Goal: Contribute content

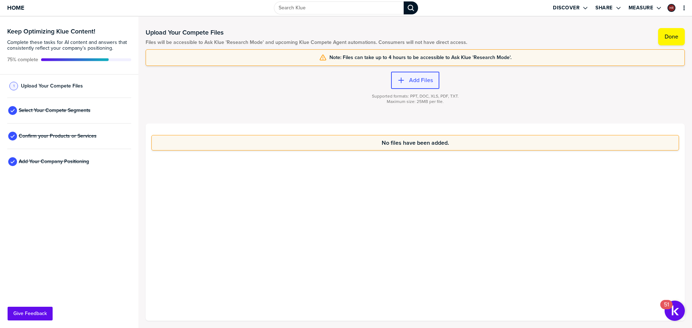
click at [416, 84] on label "Add Files" at bounding box center [421, 80] width 24 height 7
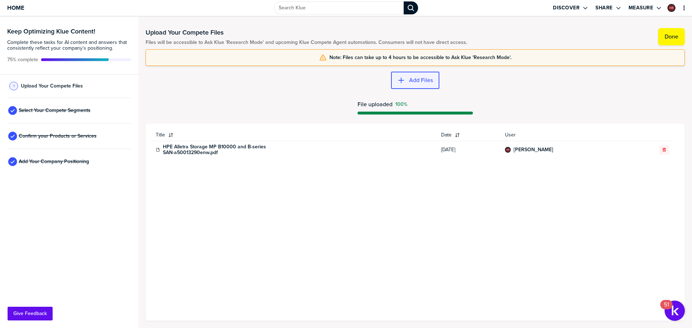
click at [422, 80] on label "Add Files" at bounding box center [421, 80] width 24 height 7
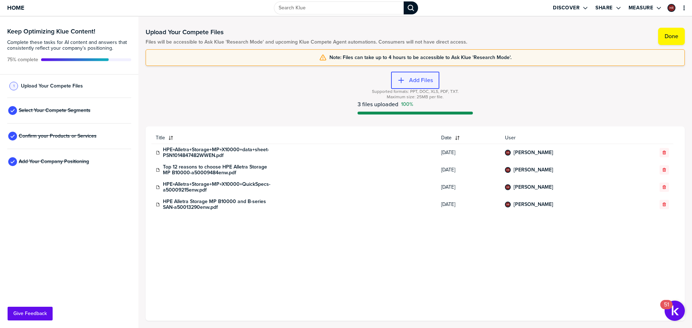
click at [420, 80] on label "Add Files" at bounding box center [421, 80] width 24 height 7
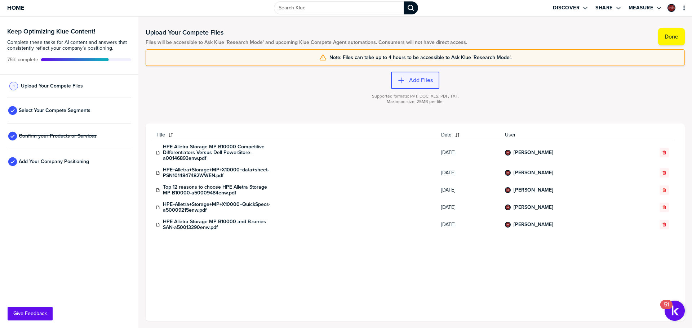
click at [426, 80] on label "Add Files" at bounding box center [421, 80] width 24 height 7
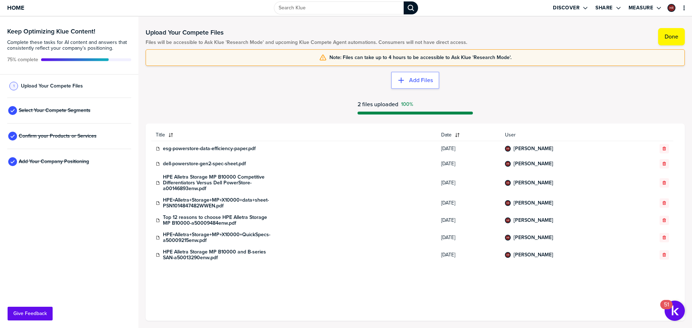
click at [514, 78] on div "Add Files 2 files uploaded 100%" at bounding box center [415, 95] width 539 height 58
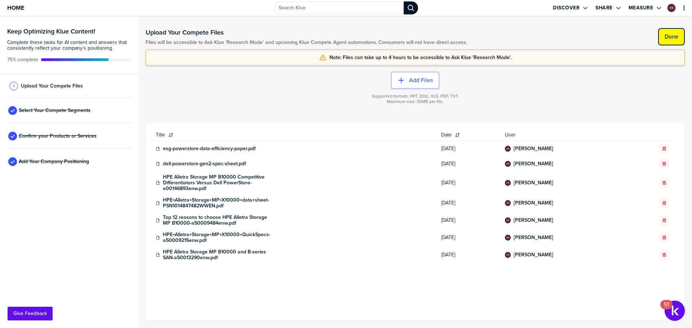
click at [674, 35] on label "Done" at bounding box center [672, 36] width 14 height 7
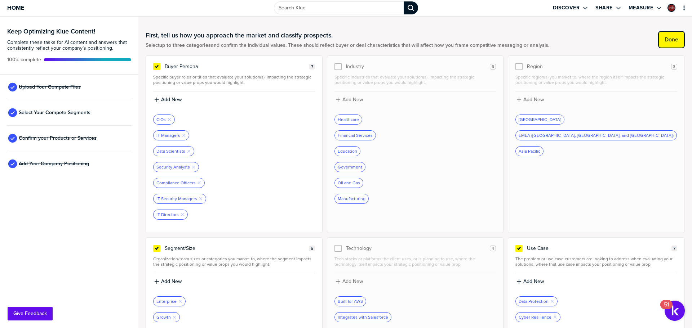
click at [670, 41] on label "Done" at bounding box center [672, 39] width 14 height 7
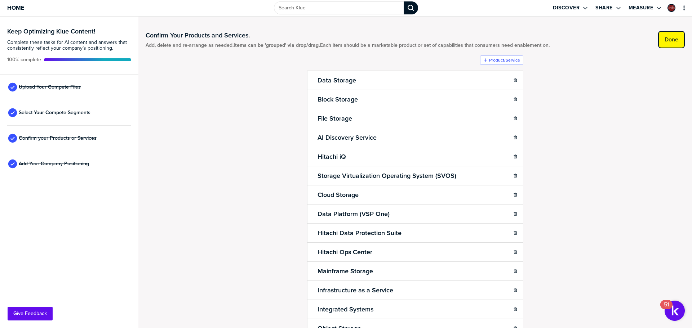
click at [678, 39] on button "Done" at bounding box center [671, 39] width 27 height 17
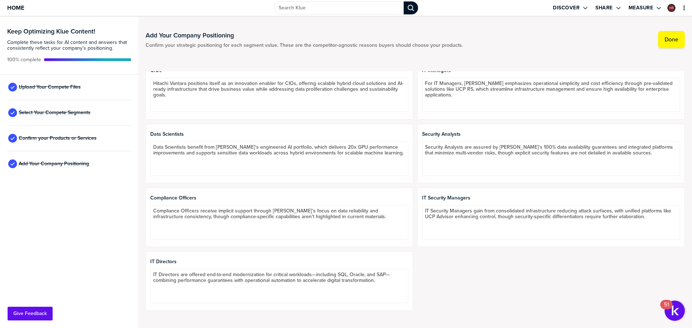
scroll to position [36, 0]
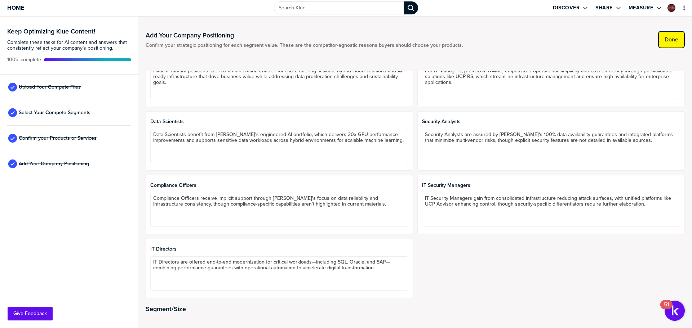
click at [675, 40] on label "Done" at bounding box center [672, 39] width 14 height 7
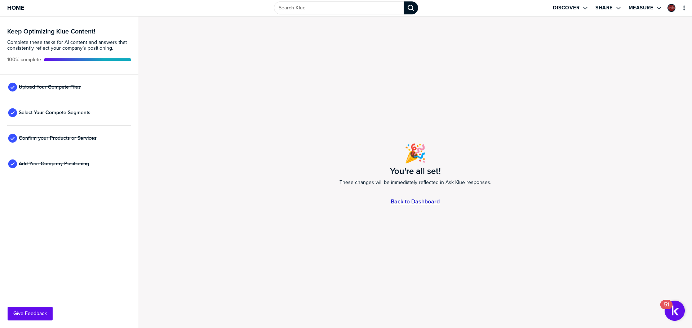
click at [424, 199] on link "Back to Dashboard" at bounding box center [415, 202] width 49 height 6
